Goal: Navigation & Orientation: Find specific page/section

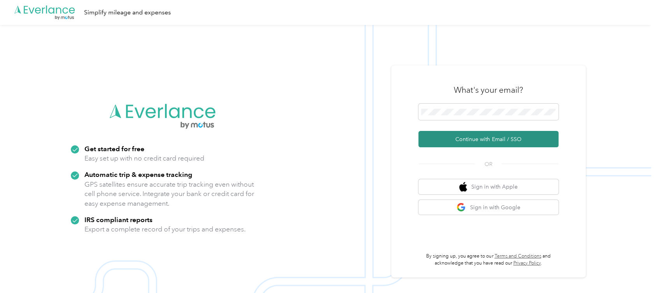
click at [473, 142] on button "Continue with Email / SSO" at bounding box center [488, 139] width 140 height 16
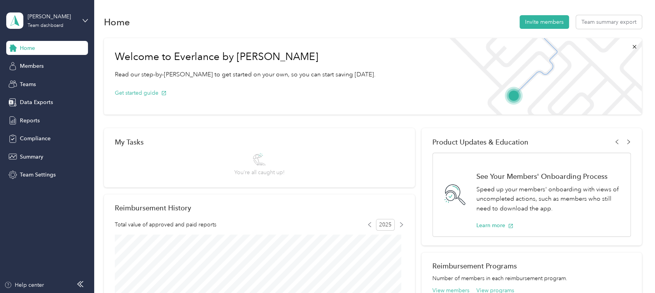
click at [88, 17] on aside "Thomas Martin Team dashboard Home Members Teams Data Exports Reports Compliance…" at bounding box center [47, 146] width 94 height 293
click at [85, 21] on icon at bounding box center [85, 20] width 5 height 3
click at [68, 82] on div "Personal dashboard" at bounding box center [88, 77] width 153 height 14
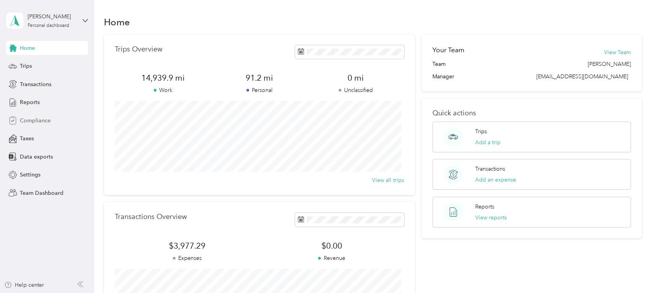
click at [44, 120] on span "Compliance" at bounding box center [35, 120] width 31 height 8
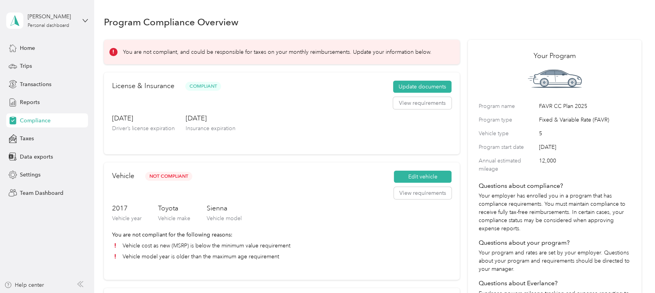
click at [44, 148] on div "Home Trips Transactions Reports Compliance Taxes Data exports Settings Team Das…" at bounding box center [47, 120] width 82 height 159
click at [111, 103] on div "License & Insurance Compliant Update documents View requirements Apr. 26, 2032 …" at bounding box center [282, 113] width 356 height 82
click at [136, 111] on div "License & Insurance Compliant Update documents View requirements" at bounding box center [281, 97] width 339 height 33
click at [56, 189] on span "Team Dashboard" at bounding box center [42, 193] width 44 height 8
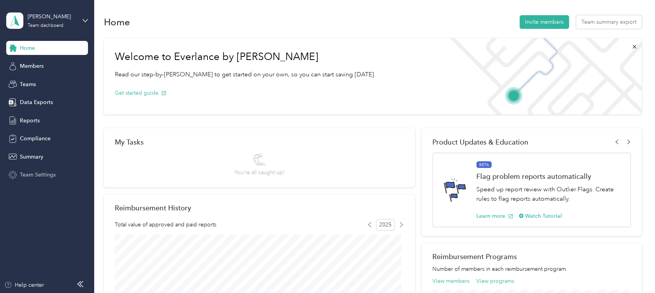
click at [45, 176] on span "Team Settings" at bounding box center [38, 174] width 36 height 8
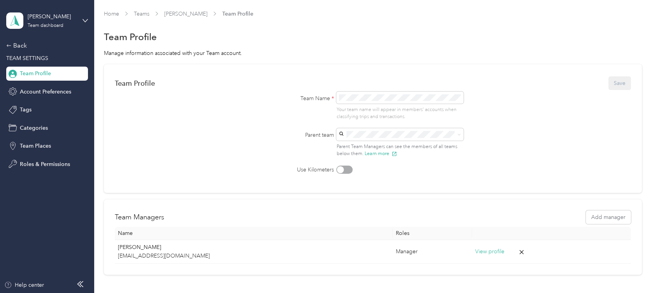
scroll to position [61, 0]
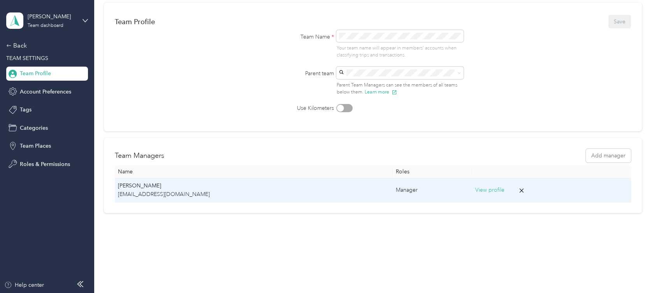
click at [475, 188] on button "View profile" at bounding box center [489, 190] width 29 height 9
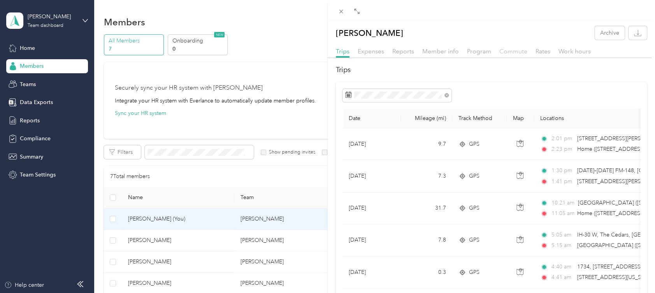
click at [516, 48] on span "Commute" at bounding box center [513, 50] width 28 height 7
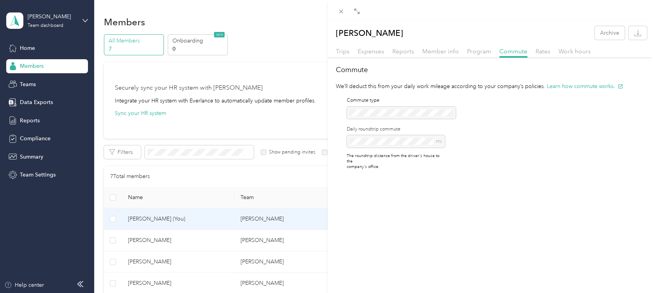
click at [45, 102] on div "Thomas E. Martin Archive Trips Expenses Reports Member info Program Commute Rat…" at bounding box center [327, 146] width 655 height 293
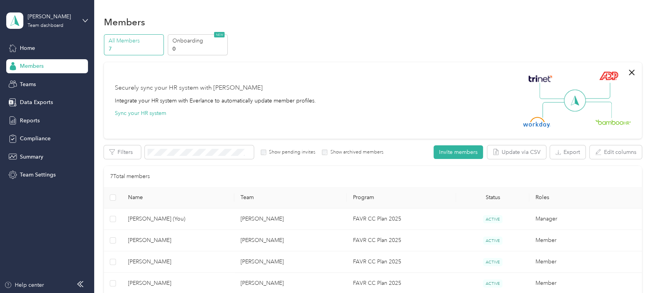
click at [45, 102] on span "Data Exports" at bounding box center [36, 102] width 33 height 8
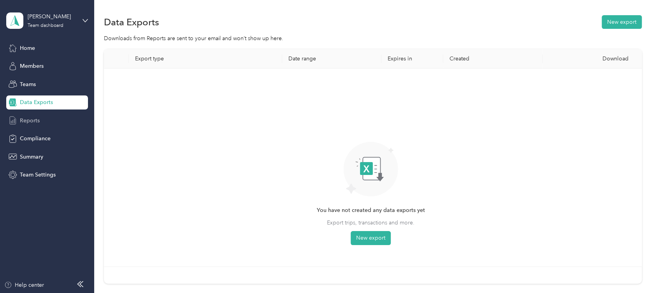
click at [34, 118] on span "Reports" at bounding box center [30, 120] width 20 height 8
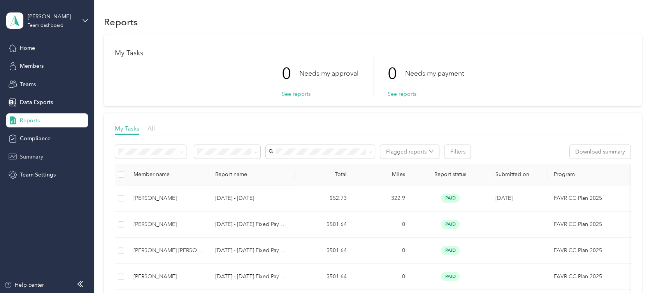
click at [35, 156] on span "Summary" at bounding box center [31, 157] width 23 height 8
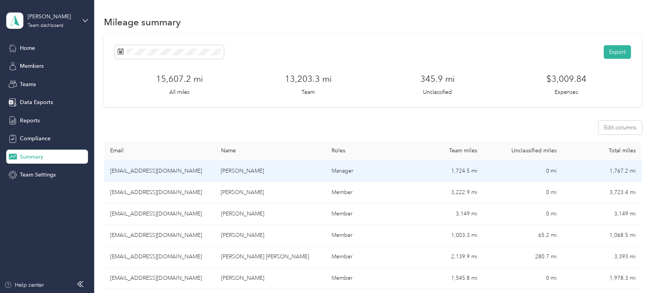
click at [198, 169] on td "tmartin@communitycoffee.com" at bounding box center [159, 170] width 111 height 21
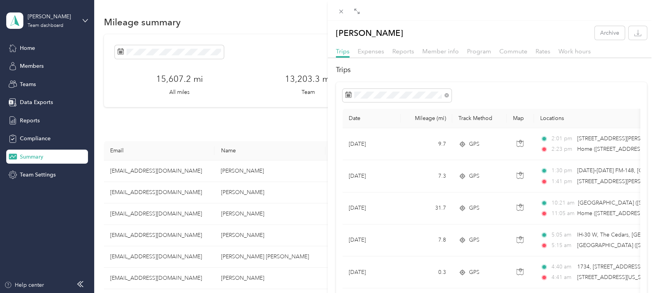
click at [47, 23] on div "Thomas E. Martin Archive Trips Expenses Reports Member info Program Commute Rat…" at bounding box center [327, 146] width 655 height 293
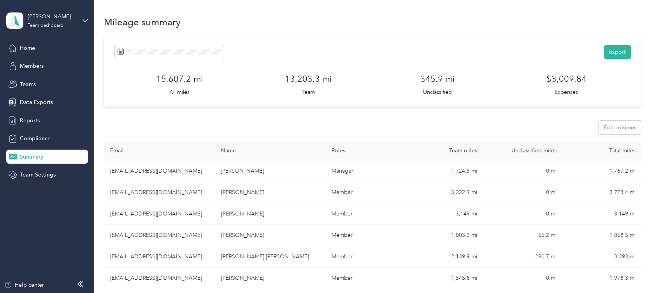
click at [83, 20] on icon at bounding box center [85, 20] width 5 height 5
click at [63, 80] on div "Personal dashboard" at bounding box center [88, 77] width 153 height 14
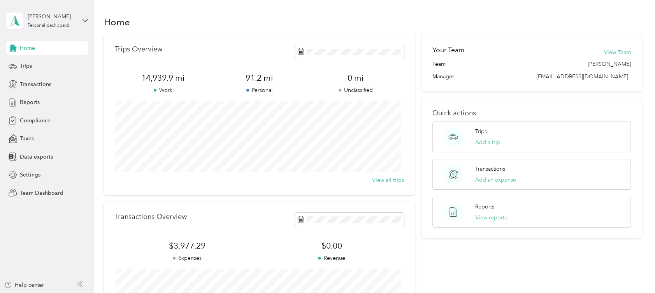
click at [81, 21] on div "Thomas E. Martin Personal dashboard" at bounding box center [47, 20] width 82 height 27
click at [193, 11] on div "Home Trips Overview 14,939.9 mi Work 91.2 mi Personal 0 mi Unclassified View al…" at bounding box center [372, 194] width 557 height 388
click at [47, 81] on span "Transactions" at bounding box center [36, 84] width 32 height 8
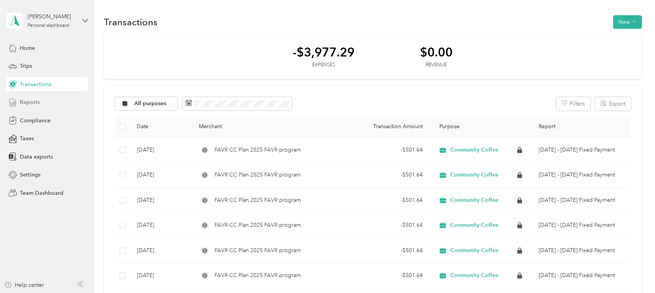
click at [39, 106] on div "Reports" at bounding box center [47, 102] width 82 height 14
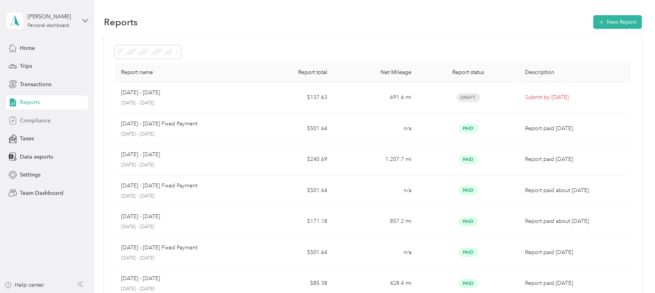
click at [49, 119] on span "Compliance" at bounding box center [35, 120] width 31 height 8
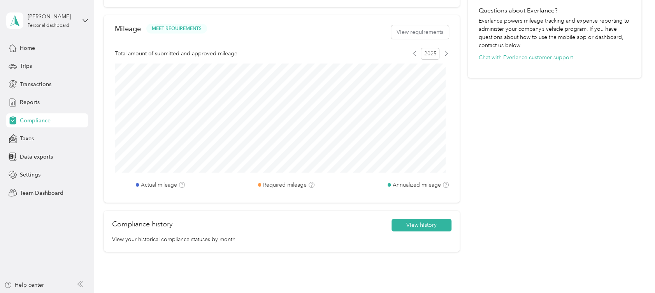
scroll to position [268, 0]
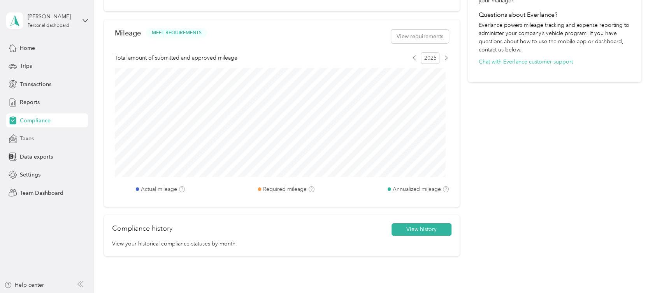
click at [31, 137] on span "Taxes" at bounding box center [27, 138] width 14 height 8
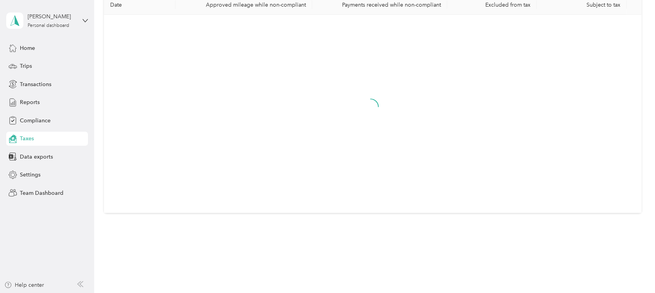
scroll to position [21, 0]
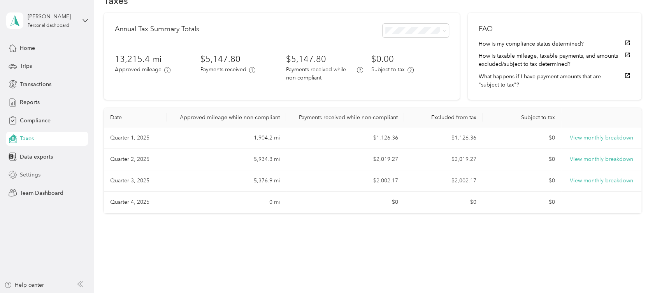
click at [37, 175] on span "Settings" at bounding box center [30, 174] width 21 height 8
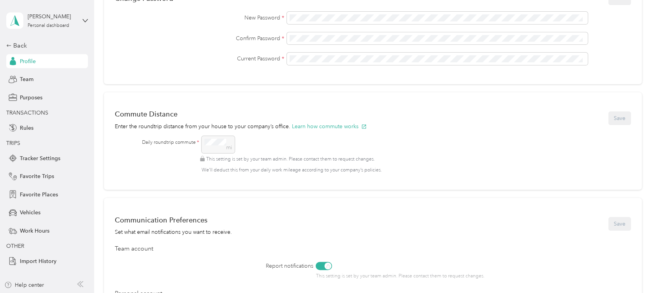
scroll to position [262, 0]
